Goal: Navigation & Orientation: Find specific page/section

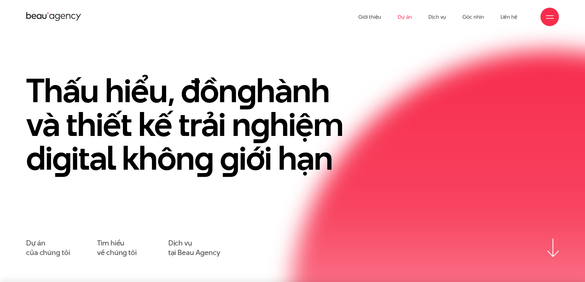
click at [407, 18] on link "Dự án" at bounding box center [405, 17] width 14 height 34
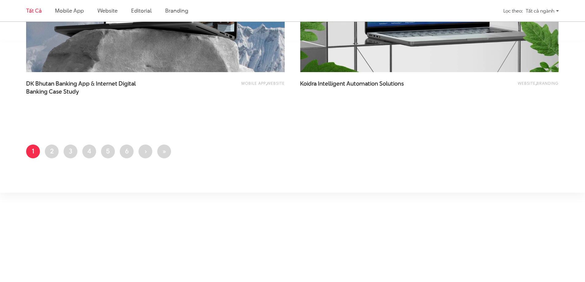
scroll to position [1535, 0]
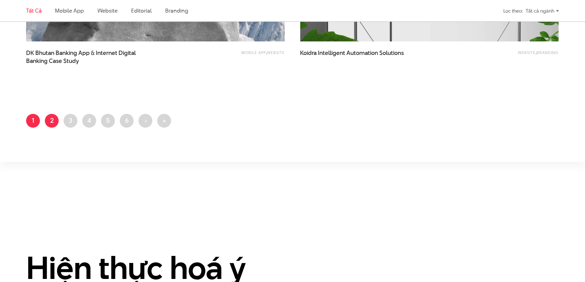
click at [49, 120] on link "Trang 2" at bounding box center [52, 121] width 14 height 14
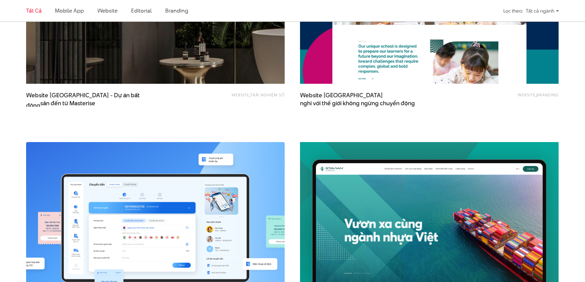
scroll to position [829, 0]
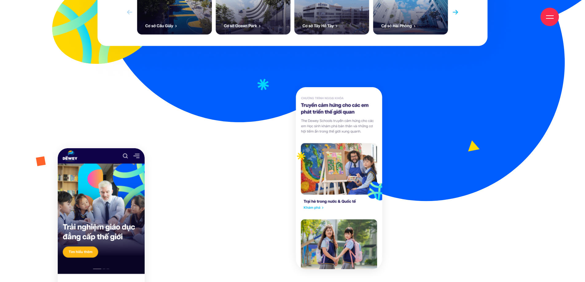
scroll to position [921, 0]
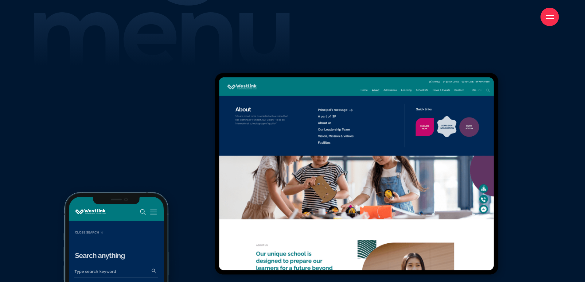
scroll to position [5221, 0]
